Goal: Feedback & Contribution: Leave review/rating

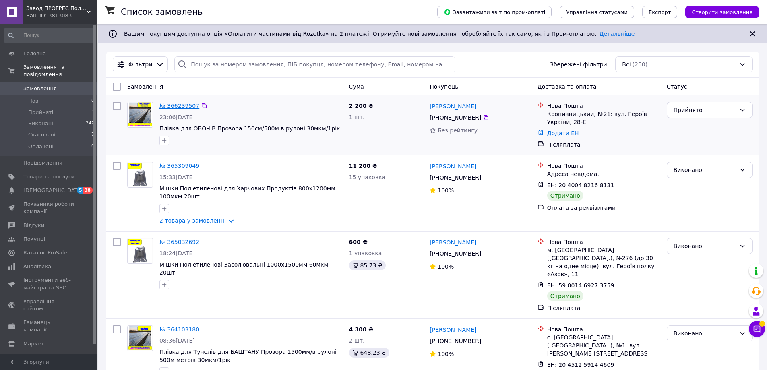
click at [184, 104] on link "№ 366239507" at bounding box center [179, 106] width 40 height 6
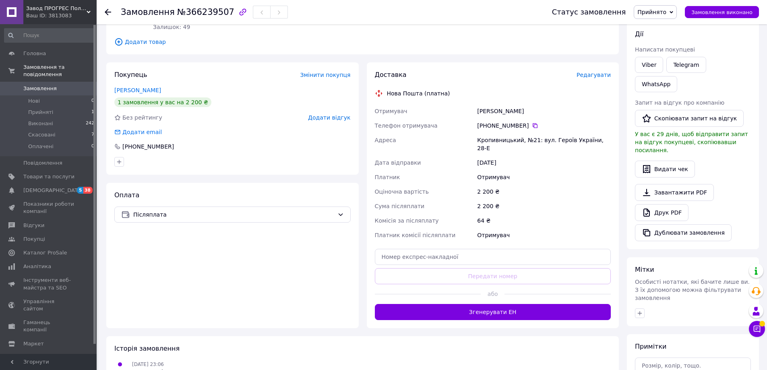
scroll to position [121, 0]
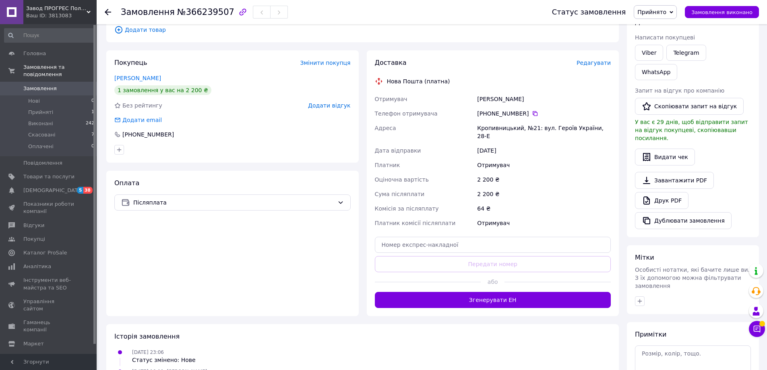
click at [342, 105] on span "Додати відгук" at bounding box center [329, 105] width 42 height 6
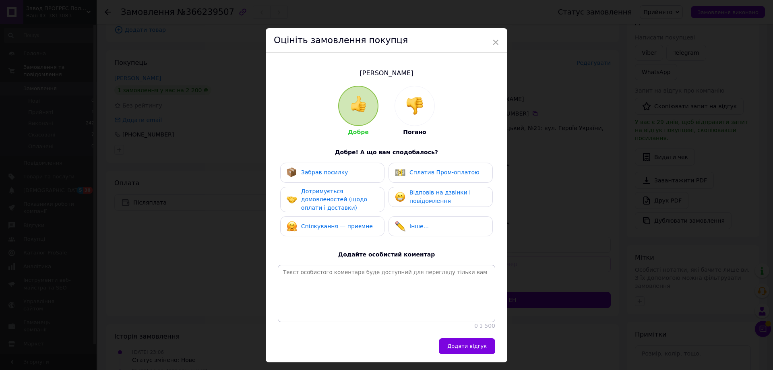
click at [415, 103] on img at bounding box center [415, 106] width 18 height 18
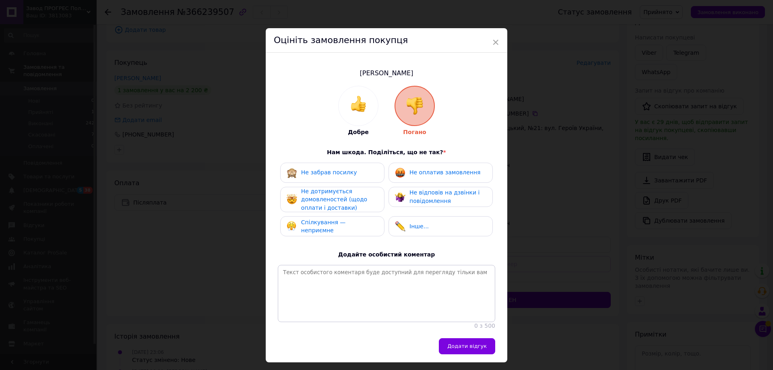
click at [342, 192] on span "Не дотримується домовленостей (щодо оплати і доставки)" at bounding box center [334, 199] width 66 height 23
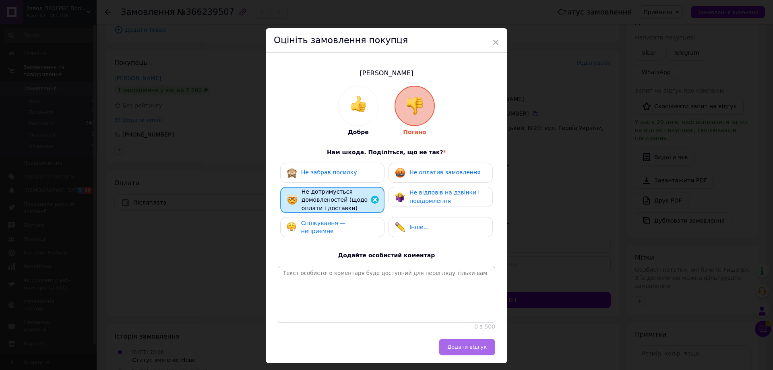
click at [476, 350] on span "Додати відгук" at bounding box center [466, 347] width 39 height 6
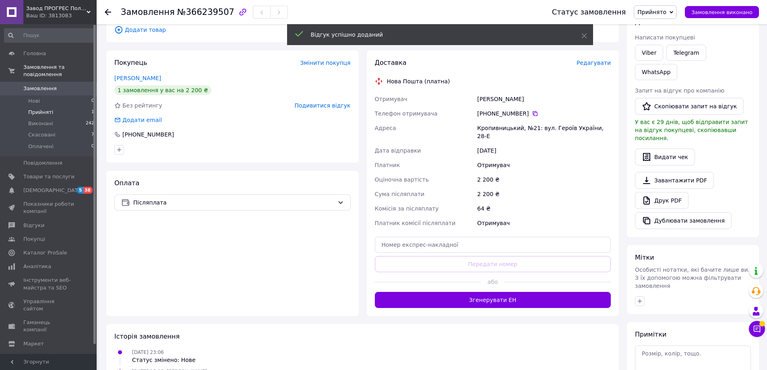
click at [35, 109] on span "Прийняті" at bounding box center [40, 112] width 25 height 7
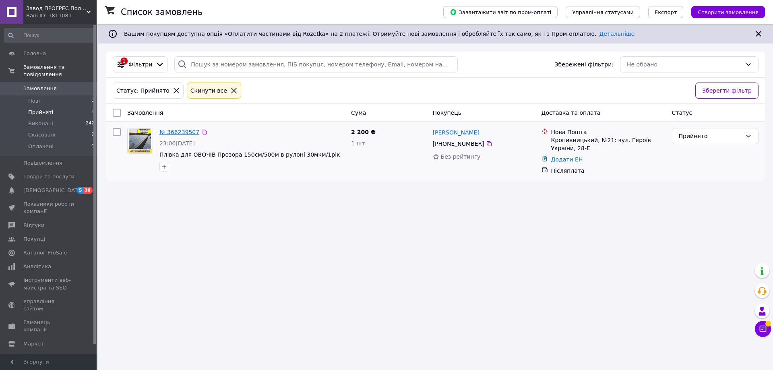
click at [177, 135] on link "№ 366239507" at bounding box center [179, 132] width 40 height 6
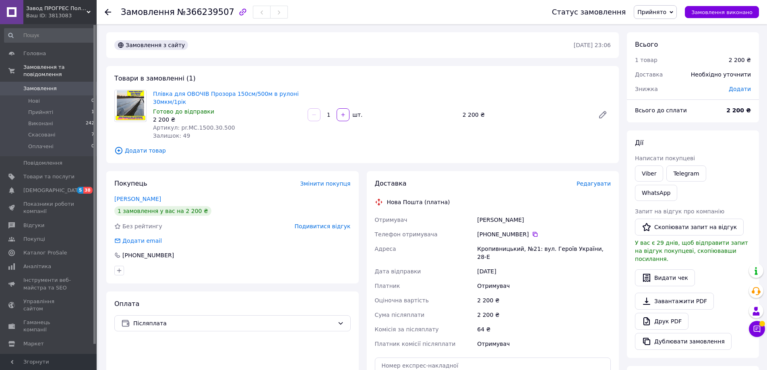
click at [58, 9] on span "Завод ПРОГРЕС Полімер" at bounding box center [56, 8] width 60 height 7
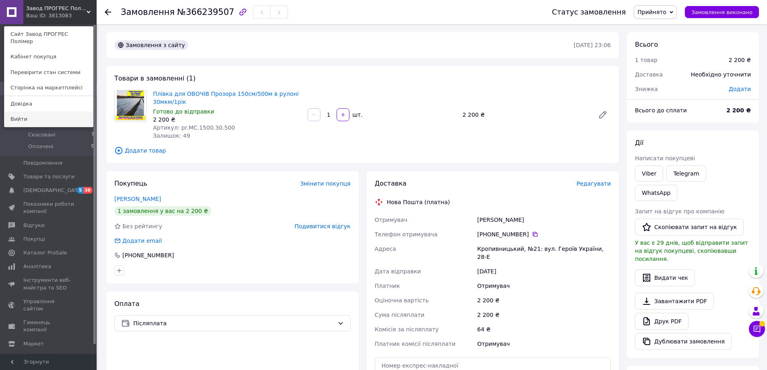
click at [61, 113] on link "Вийти" at bounding box center [48, 119] width 89 height 15
